Goal: Find specific page/section: Find specific page/section

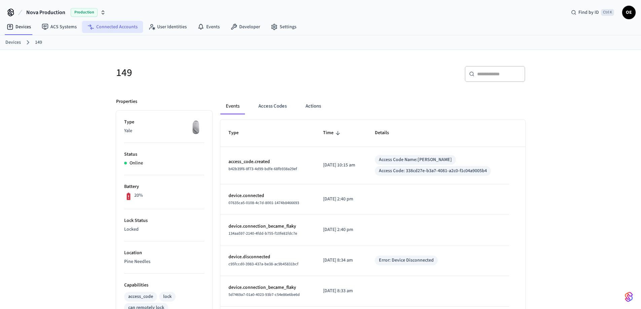
click at [125, 27] on link "Connected Accounts" at bounding box center [112, 27] width 61 height 12
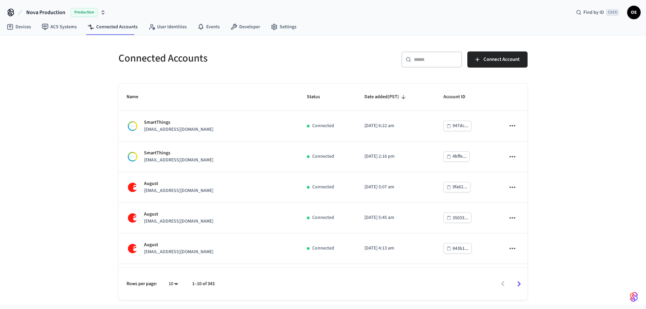
click at [418, 64] on div "​ ​" at bounding box center [431, 59] width 61 height 16
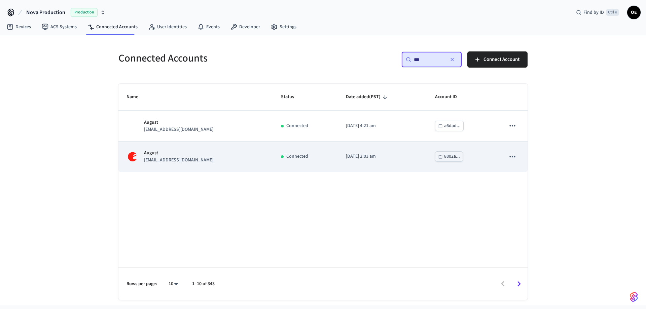
type input "***"
click at [202, 160] on p "[EMAIL_ADDRESS][DOMAIN_NAME]" at bounding box center [178, 160] width 69 height 7
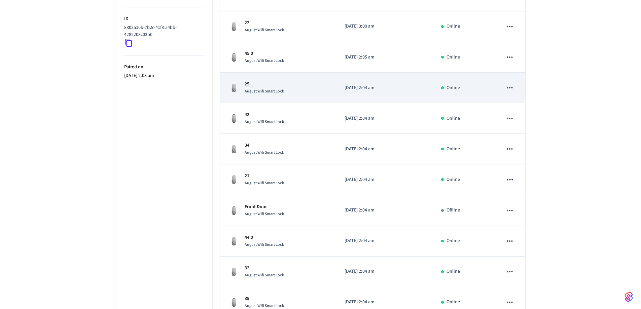
scroll to position [183, 0]
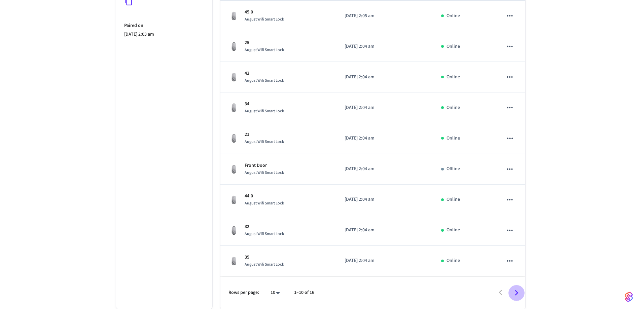
click at [516, 292] on icon "Go to next page" at bounding box center [516, 292] width 3 height 5
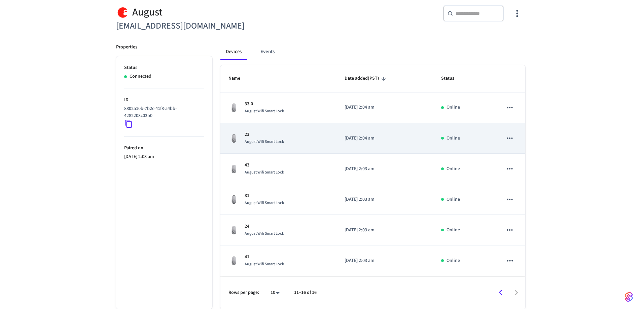
click at [271, 135] on p "23" at bounding box center [264, 134] width 39 height 7
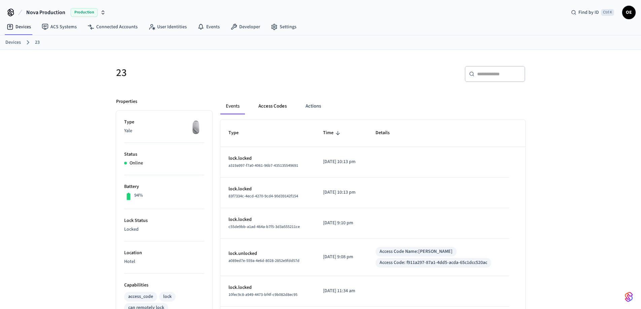
click at [269, 105] on button "Access Codes" at bounding box center [272, 106] width 39 height 16
